Goal: Communication & Community: Connect with others

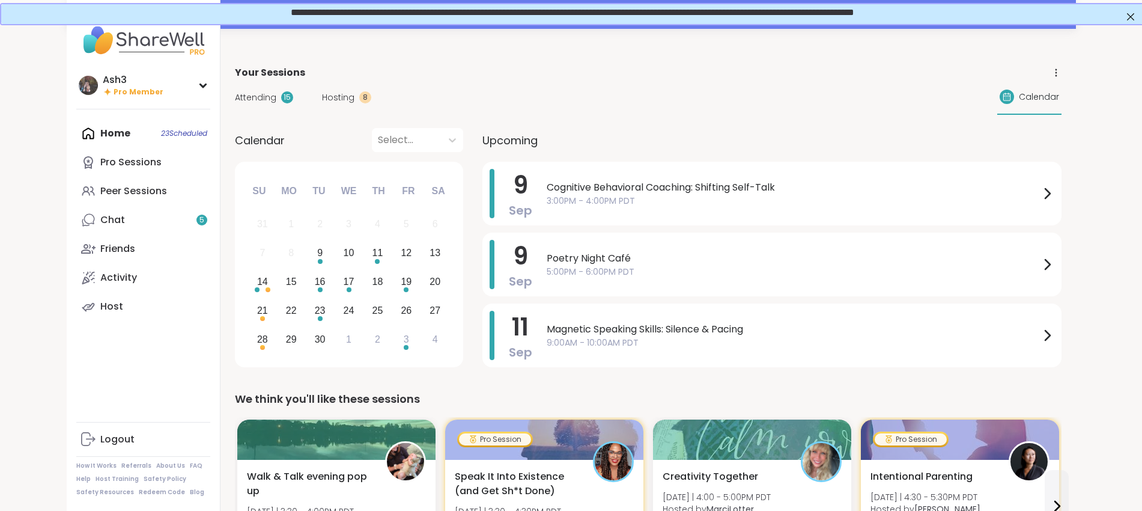
click at [235, 94] on span "Attending" at bounding box center [255, 97] width 41 height 13
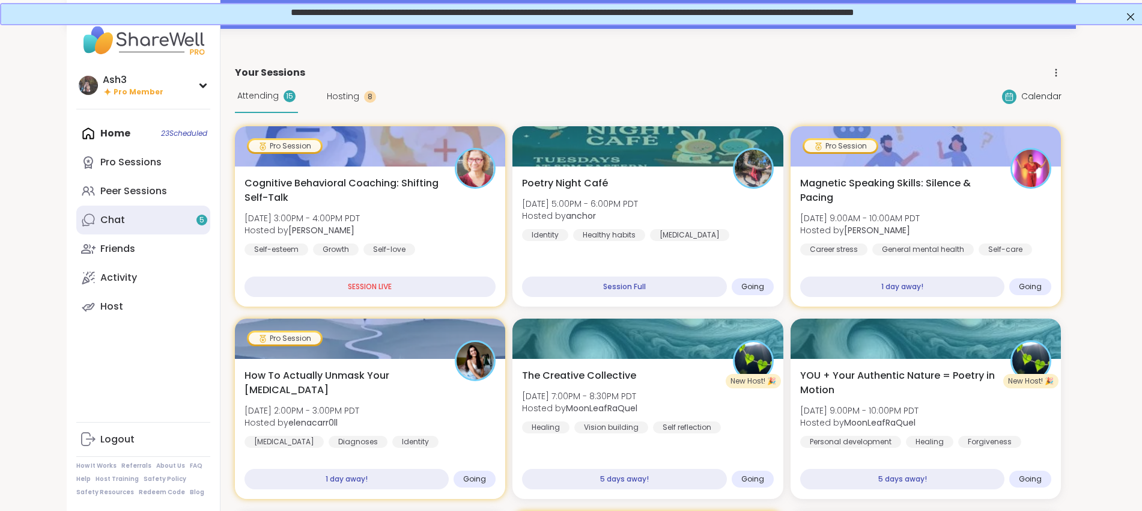
click at [112, 216] on link "Chat 5" at bounding box center [143, 219] width 134 height 29
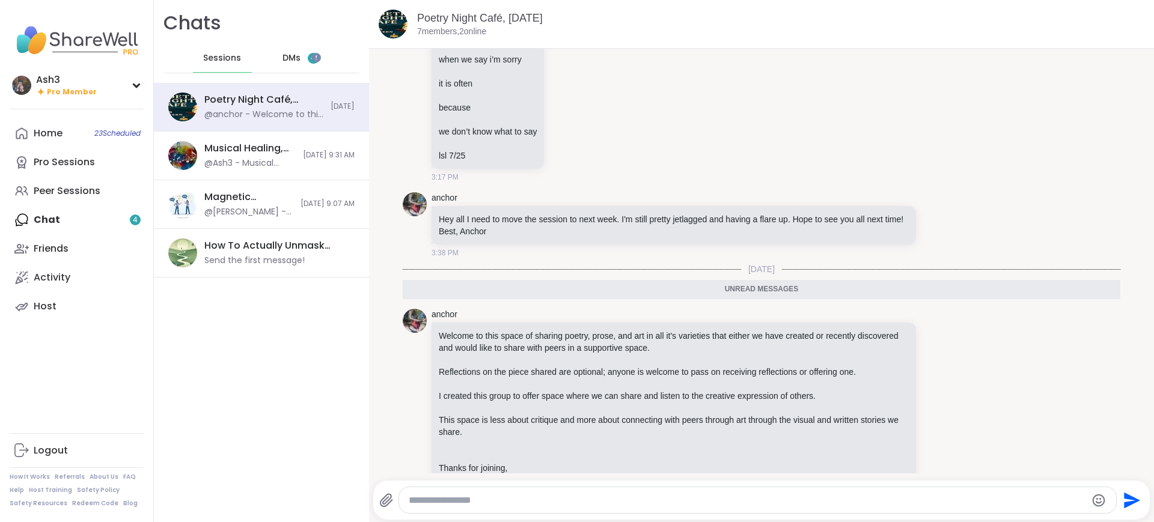
scroll to position [666, 0]
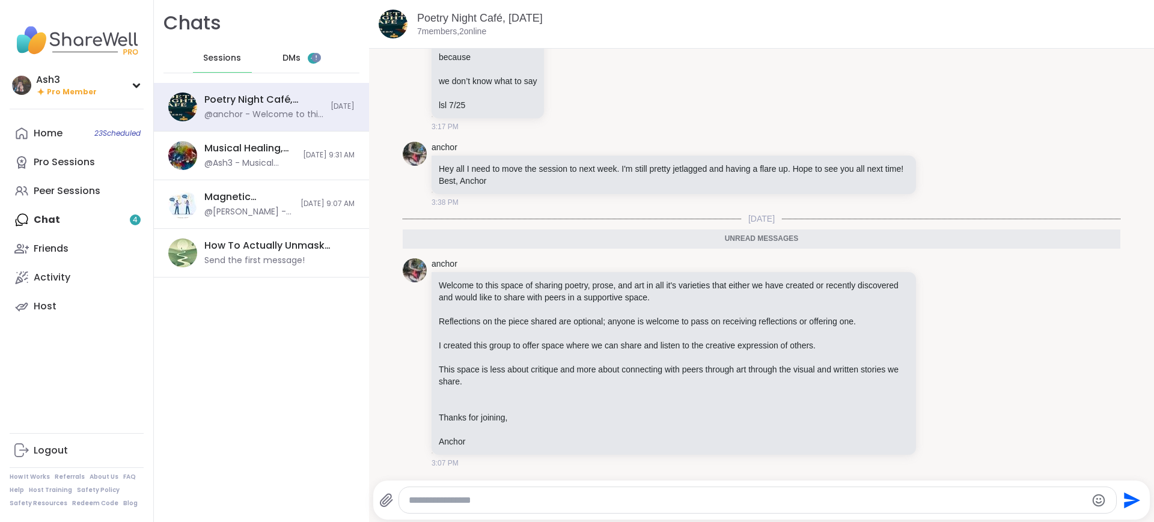
click at [282, 62] on span "DMs" at bounding box center [291, 58] width 18 height 12
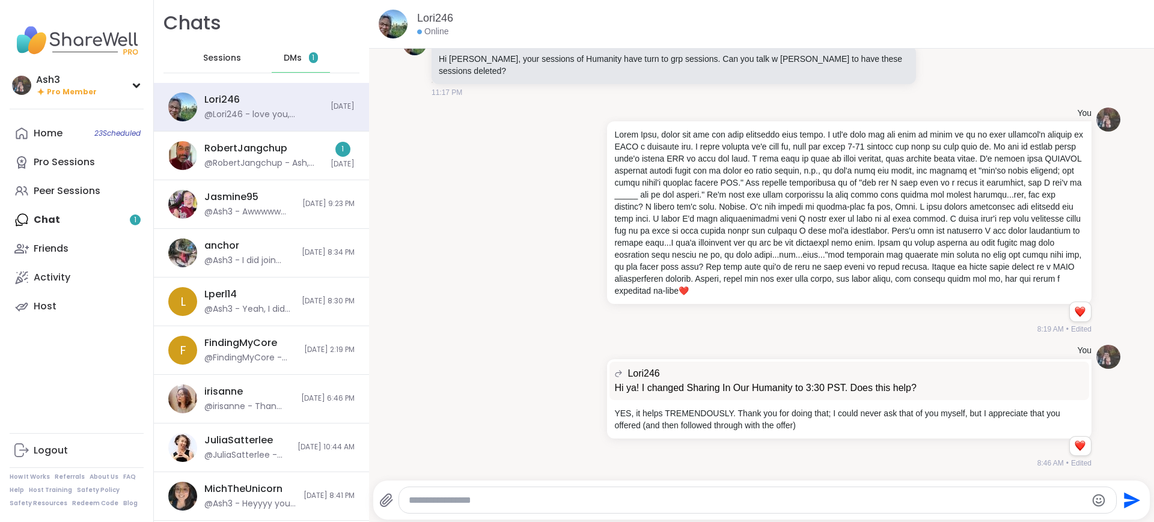
scroll to position [17611, 0]
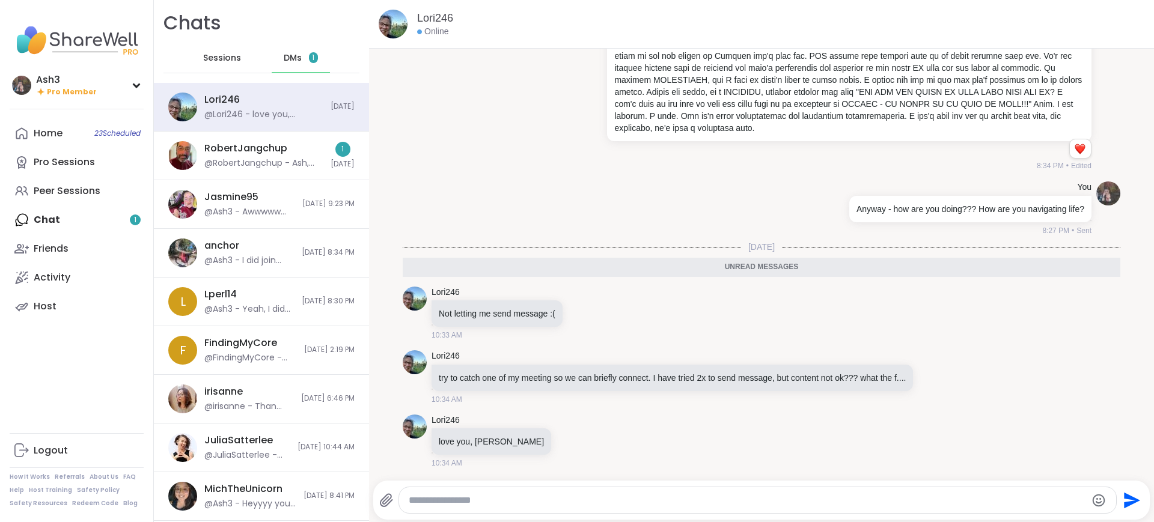
click at [558, 499] on textarea "Type your message" at bounding box center [748, 500] width 678 height 12
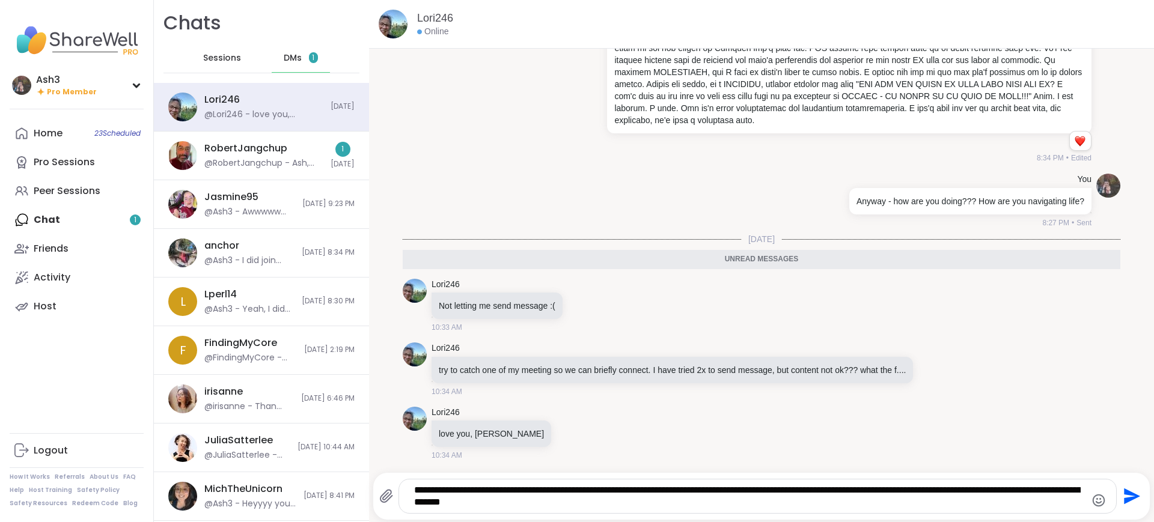
click at [630, 502] on textarea "**********" at bounding box center [747, 496] width 666 height 24
type textarea "**********"
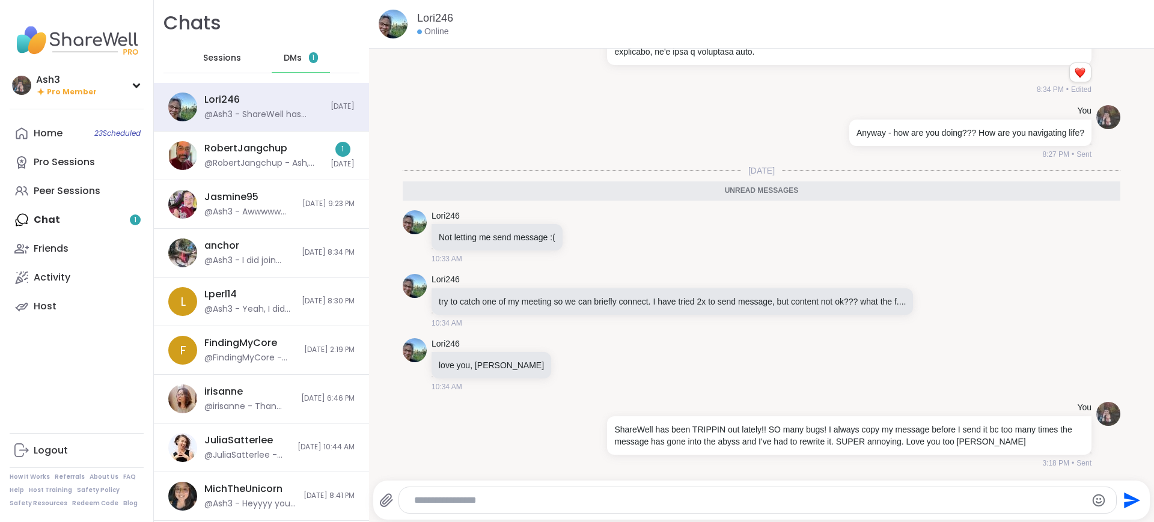
scroll to position [17658, 0]
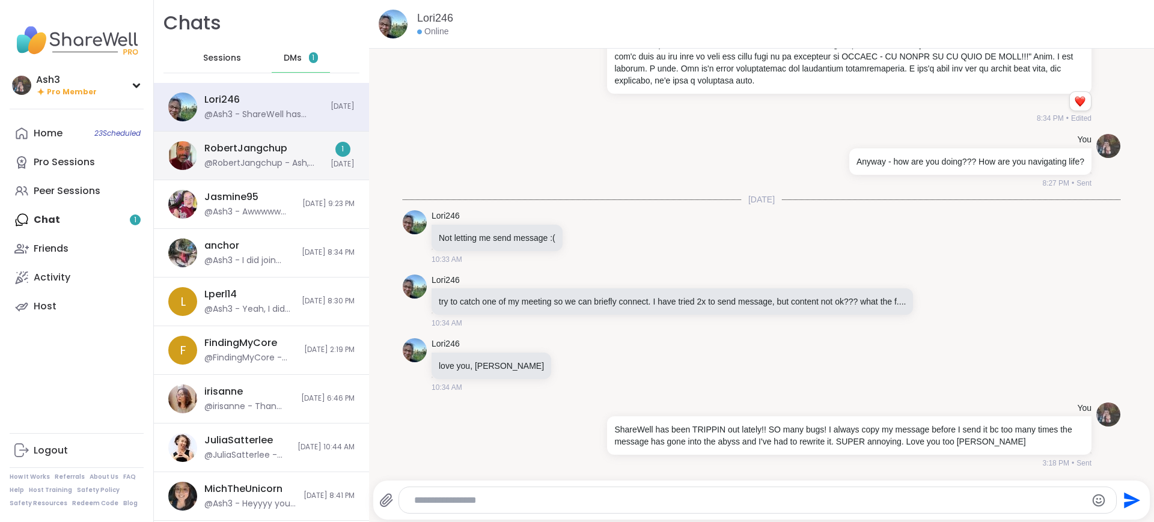
click at [226, 148] on div "RobertJangchup" at bounding box center [245, 148] width 83 height 13
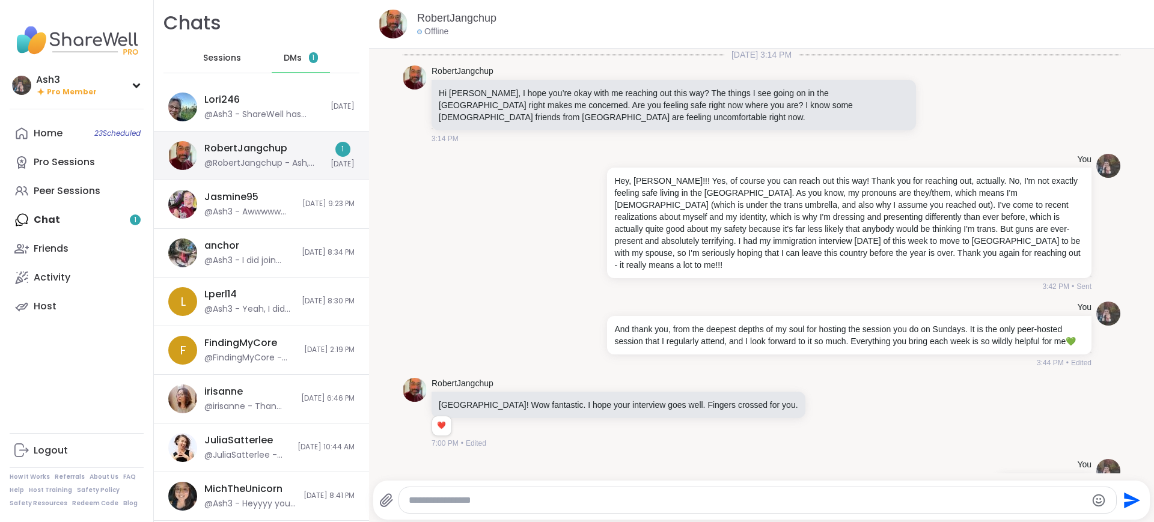
scroll to position [3561, 0]
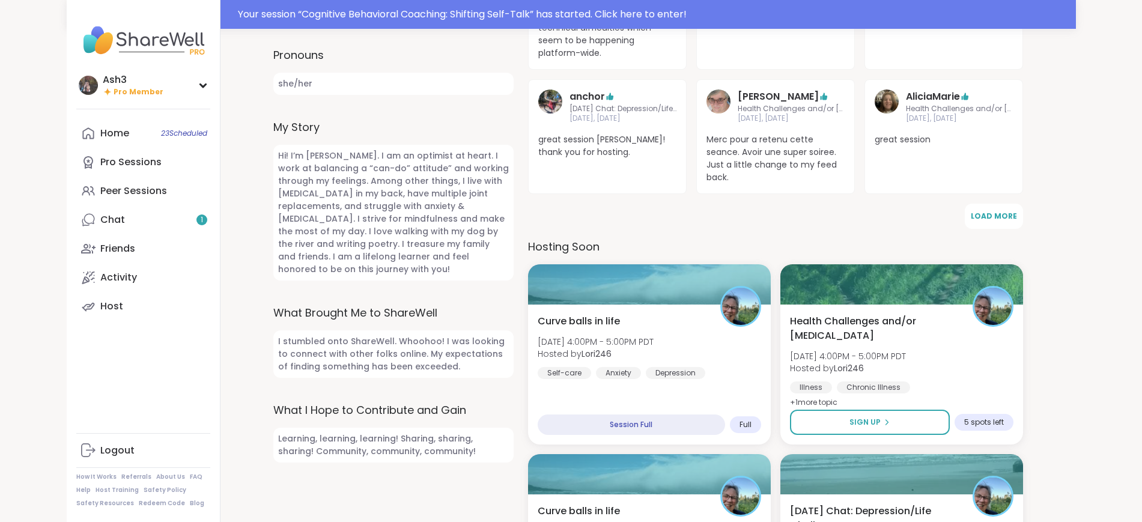
scroll to position [430, 0]
